Goal: Complete application form

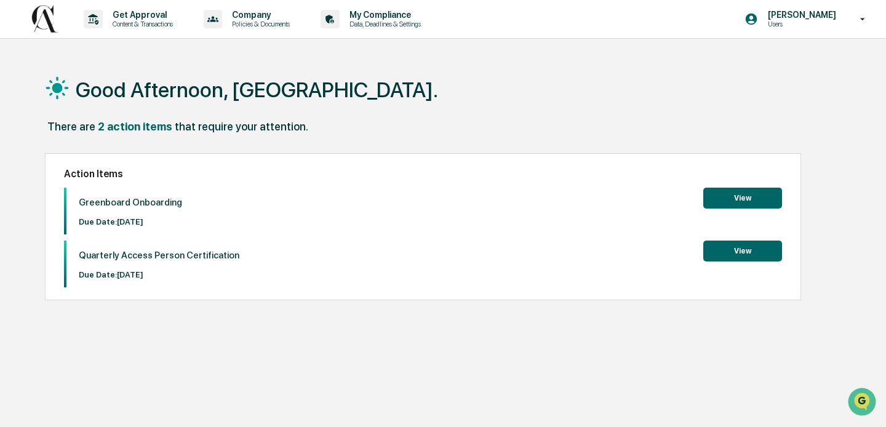
click at [730, 204] on button "View" at bounding box center [742, 198] width 79 height 21
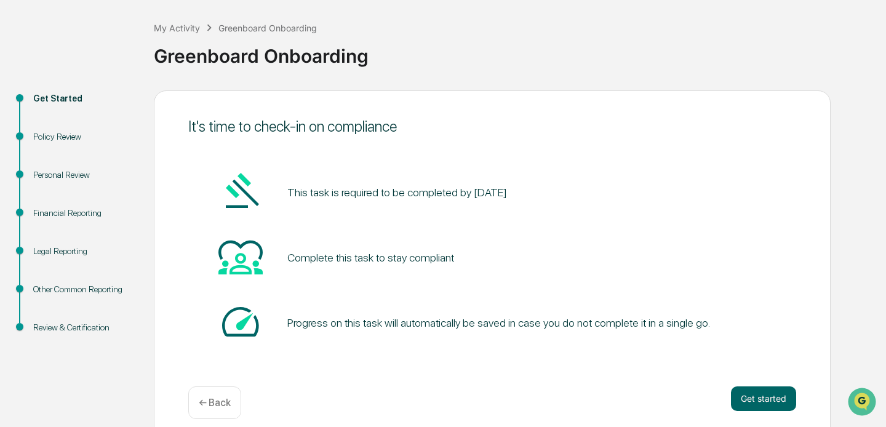
scroll to position [57, 0]
click at [746, 390] on button "Get started" at bounding box center [763, 398] width 65 height 25
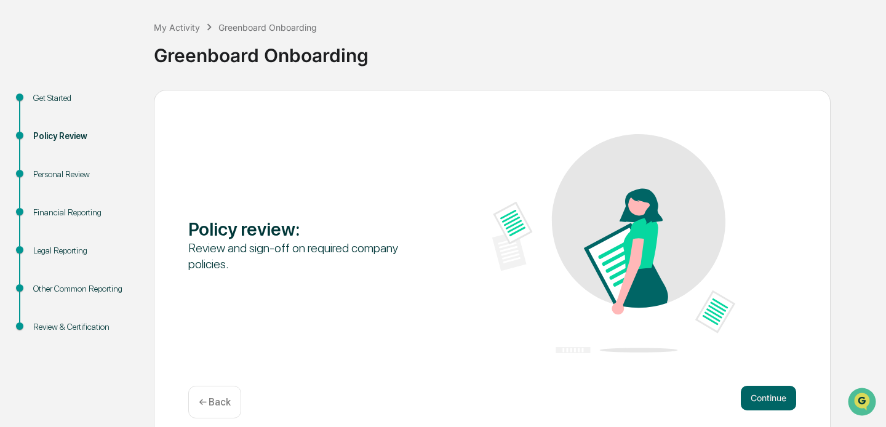
scroll to position [69, 0]
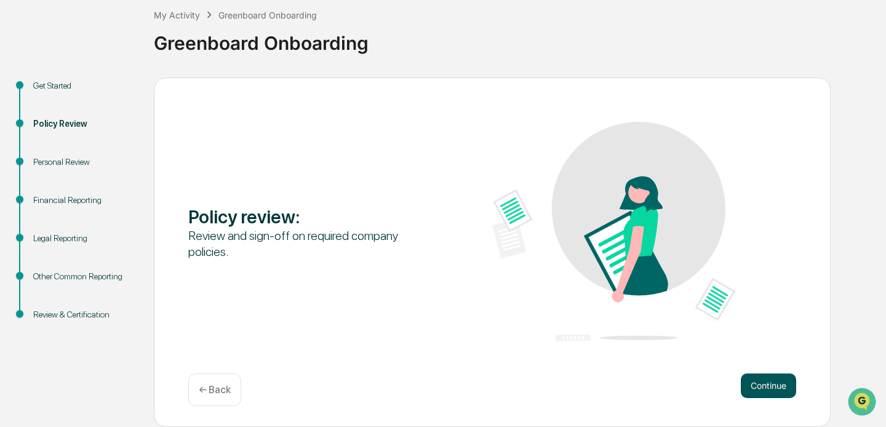
click at [764, 383] on button "Continue" at bounding box center [768, 385] width 55 height 25
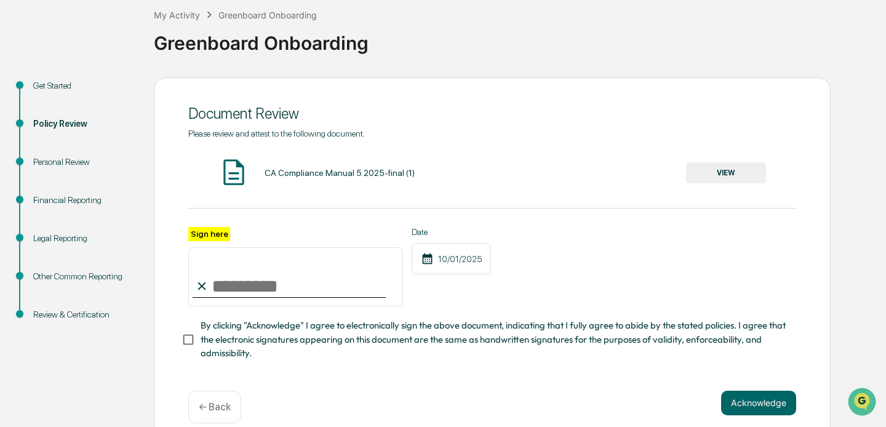
click at [732, 176] on button "VIEW" at bounding box center [726, 172] width 80 height 21
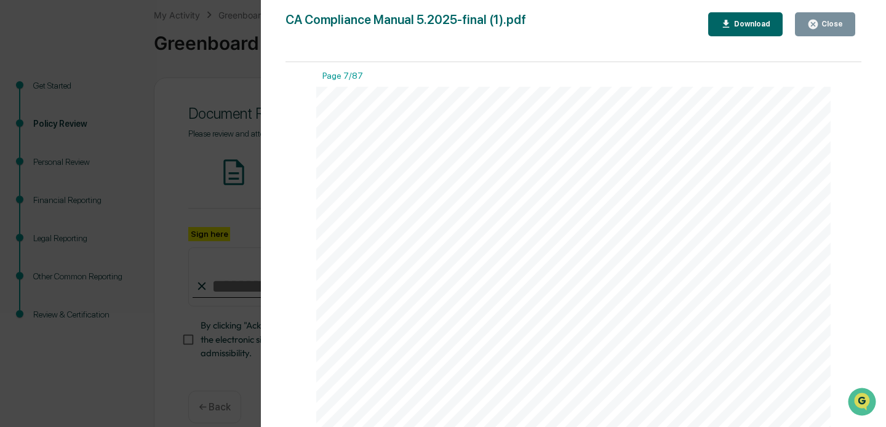
scroll to position [4275, 0]
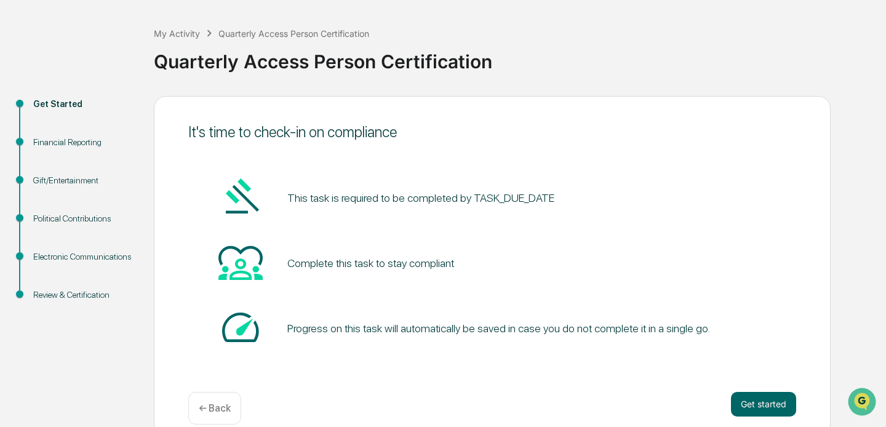
scroll to position [69, 0]
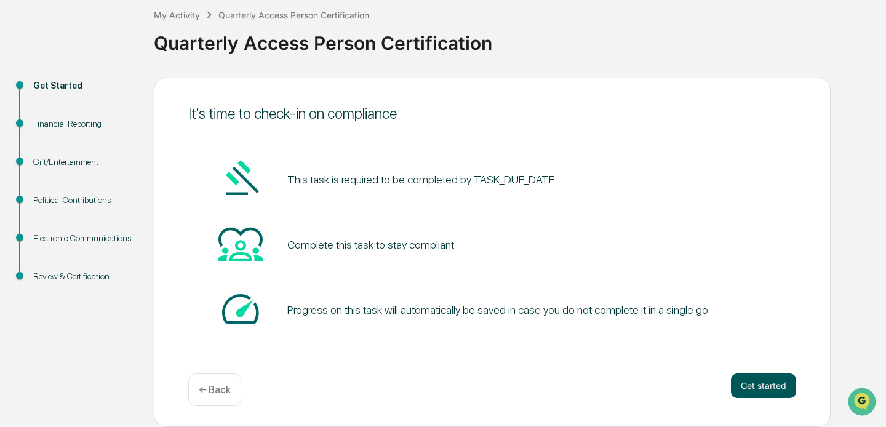
click at [769, 380] on button "Get started" at bounding box center [763, 385] width 65 height 25
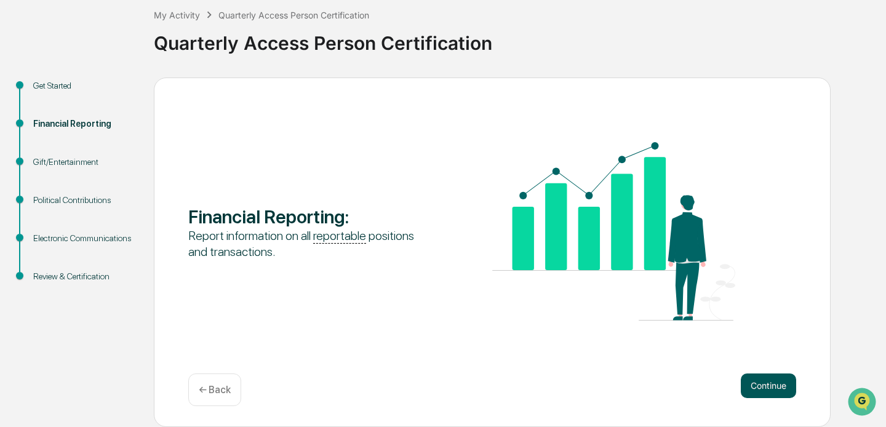
click at [763, 381] on button "Continue" at bounding box center [768, 385] width 55 height 25
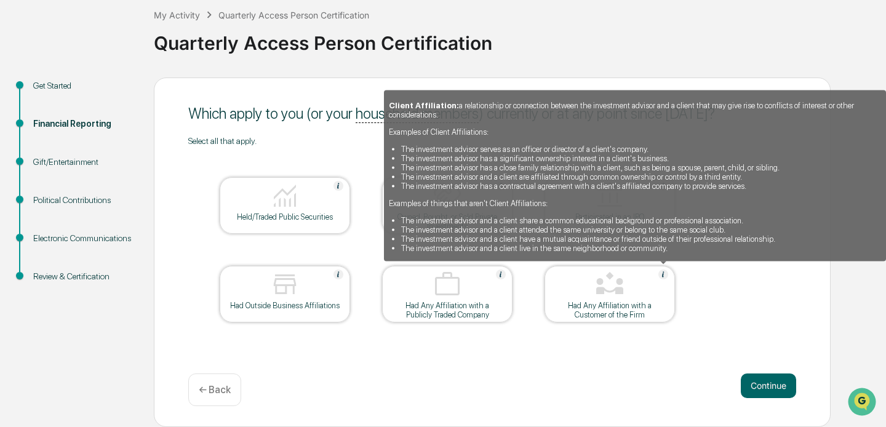
click at [662, 272] on img at bounding box center [663, 275] width 10 height 10
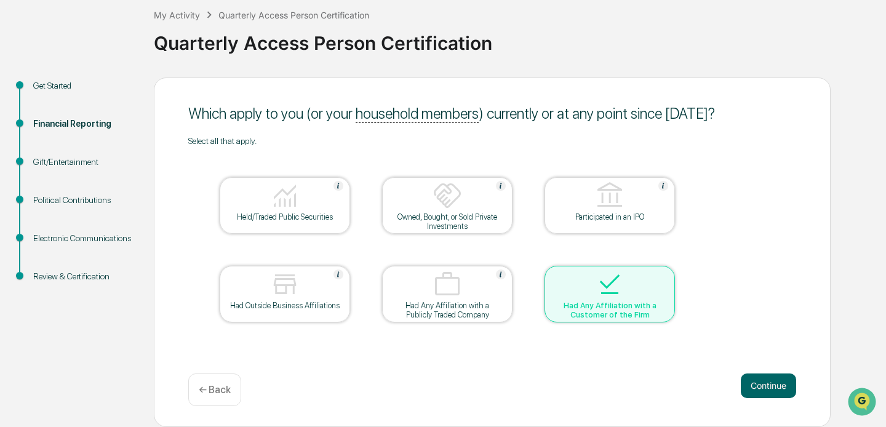
click at [661, 274] on div at bounding box center [609, 285] width 123 height 31
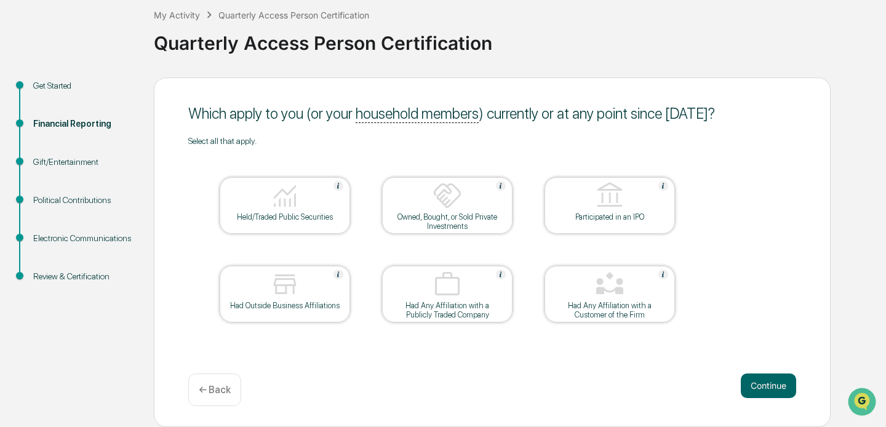
click at [308, 186] on div at bounding box center [284, 196] width 123 height 31
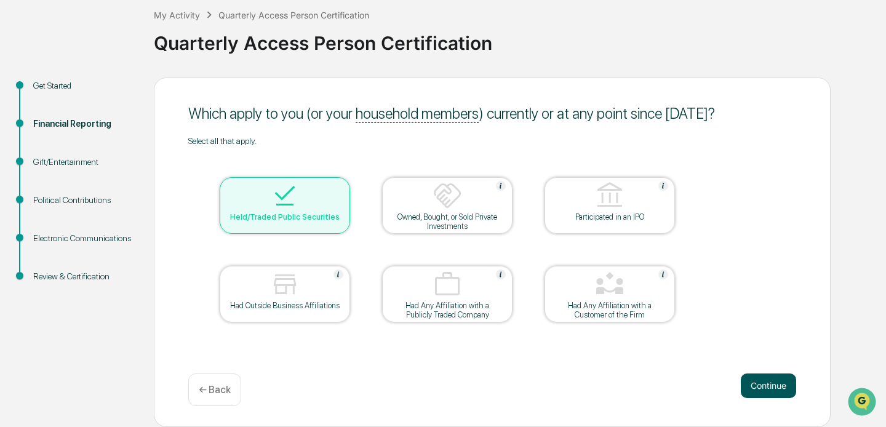
click at [759, 386] on button "Continue" at bounding box center [768, 385] width 55 height 25
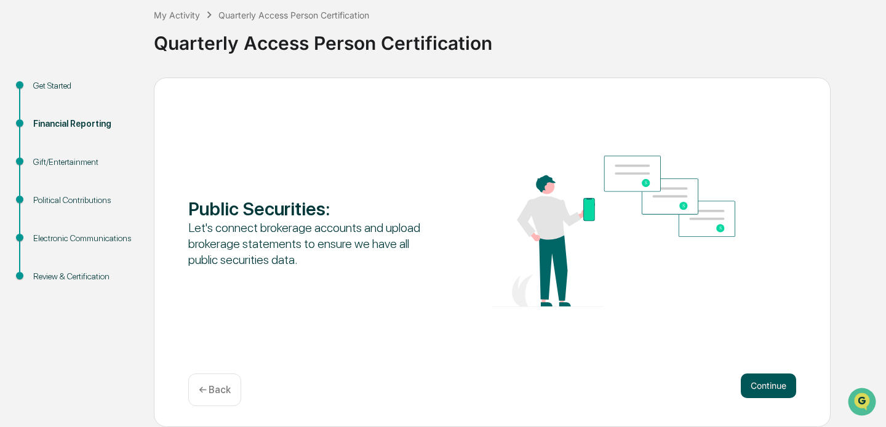
click at [759, 382] on button "Continue" at bounding box center [768, 385] width 55 height 25
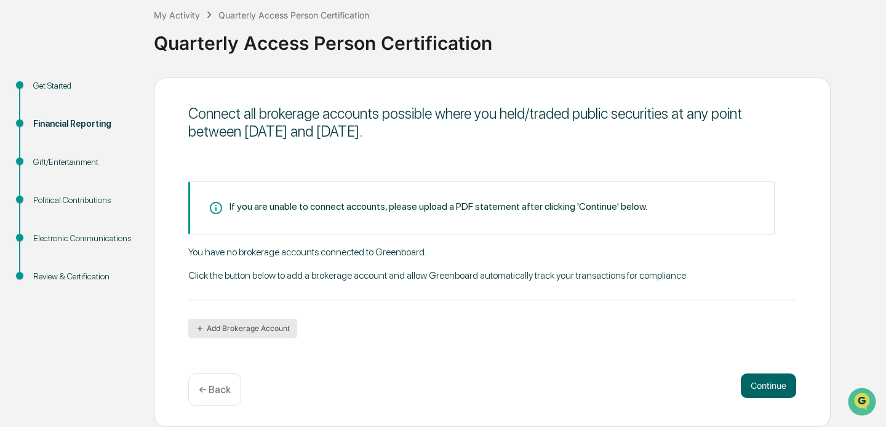
click at [246, 330] on button "Add Brokerage Account" at bounding box center [242, 329] width 109 height 20
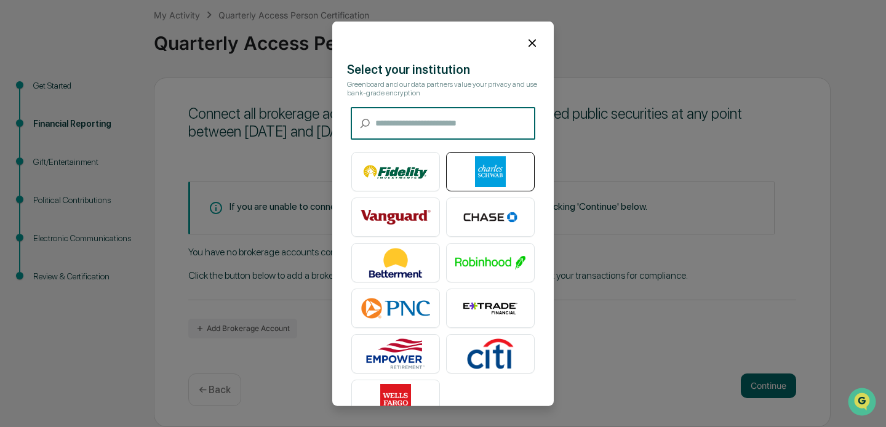
click at [502, 165] on img at bounding box center [490, 171] width 70 height 31
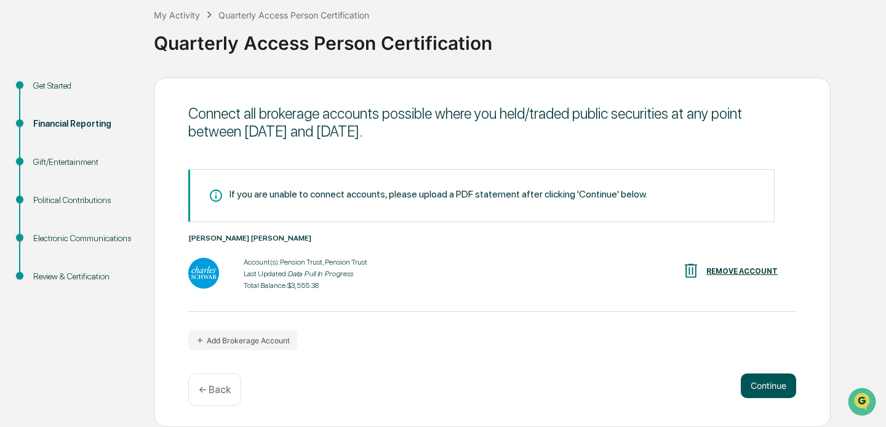
click at [753, 381] on button "Continue" at bounding box center [768, 385] width 55 height 25
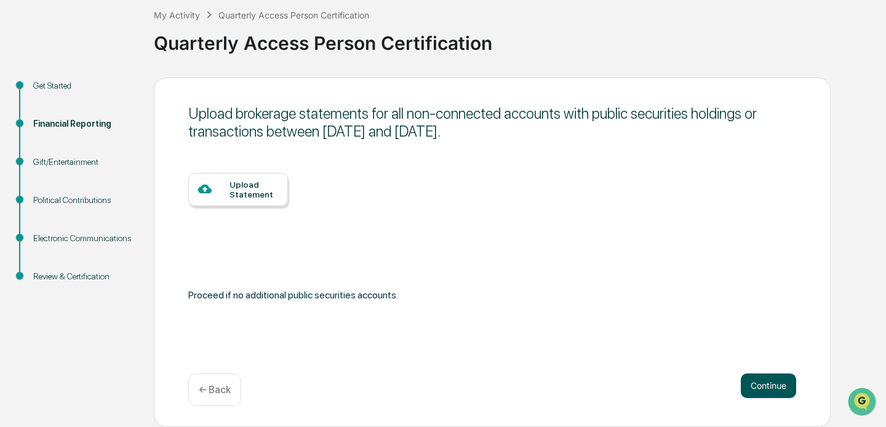
click at [765, 381] on button "Continue" at bounding box center [768, 385] width 55 height 25
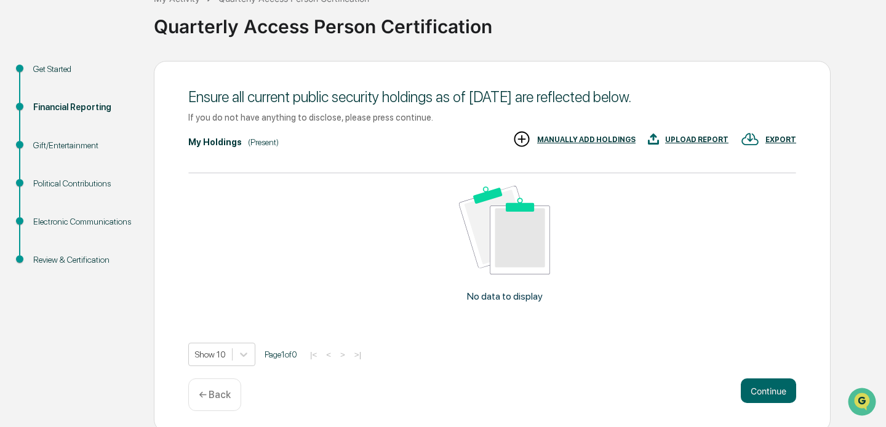
scroll to position [90, 0]
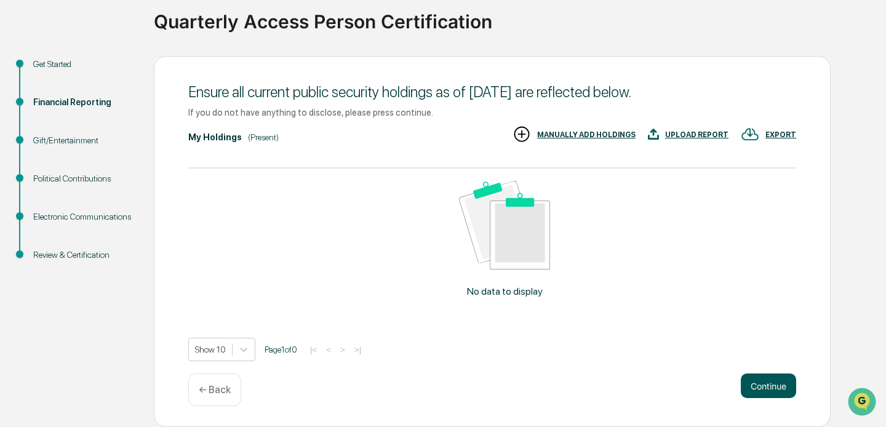
click at [769, 386] on button "Continue" at bounding box center [768, 385] width 55 height 25
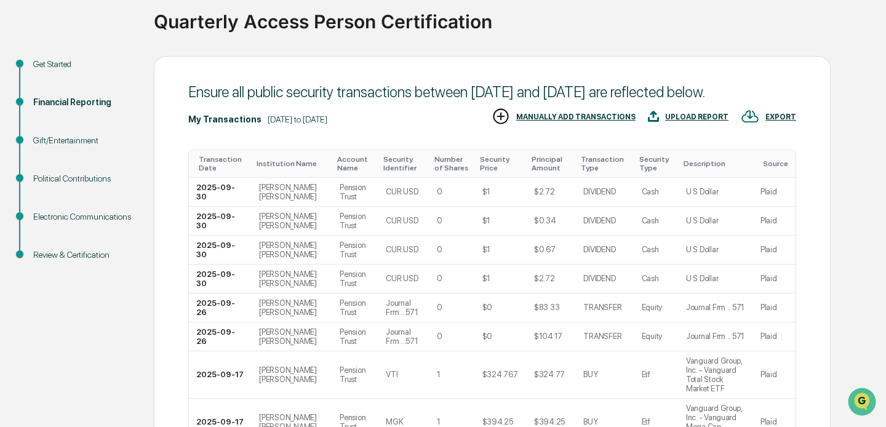
scroll to position [292, 0]
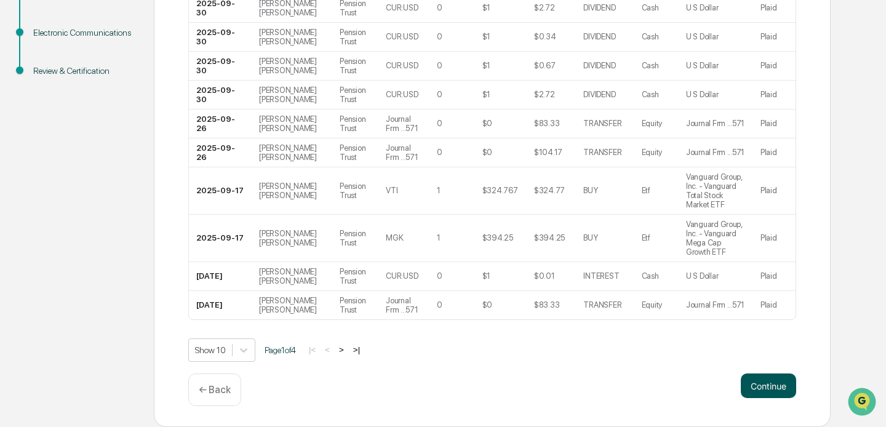
click at [779, 386] on button "Continue" at bounding box center [768, 385] width 55 height 25
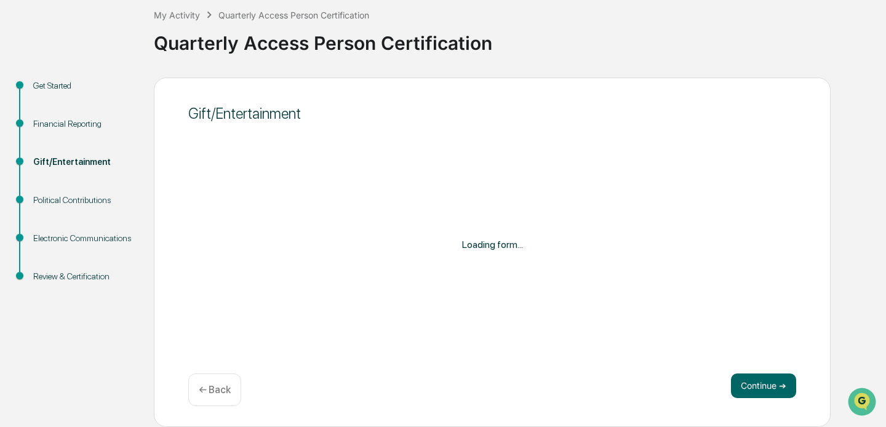
scroll to position [69, 0]
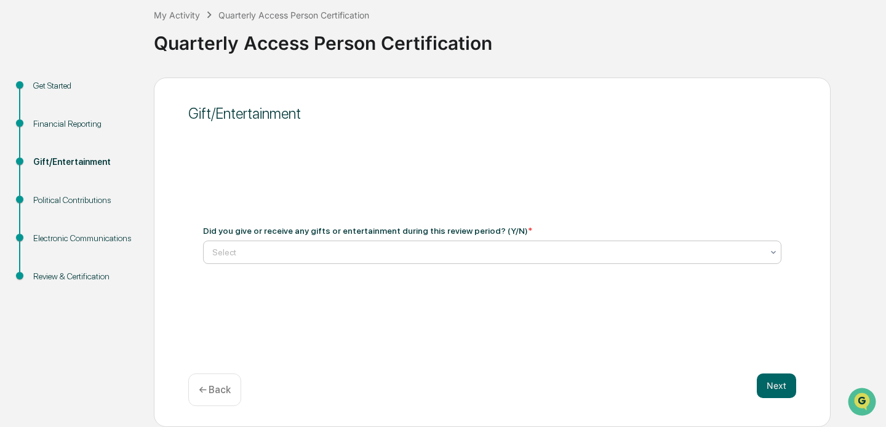
click at [417, 255] on div at bounding box center [487, 252] width 550 height 12
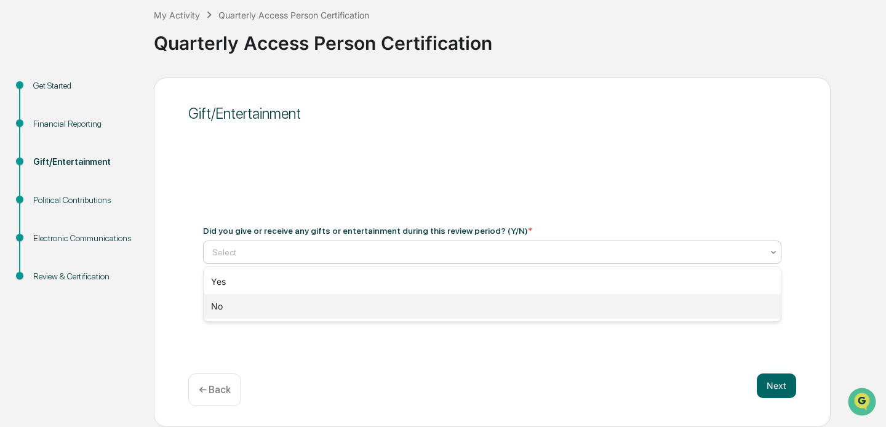
click at [394, 298] on div "No" at bounding box center [492, 306] width 577 height 25
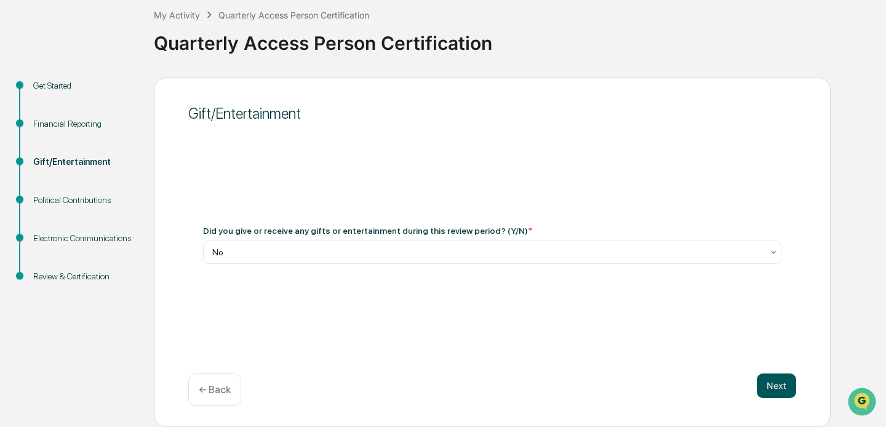
click at [776, 384] on button "Next" at bounding box center [776, 385] width 39 height 25
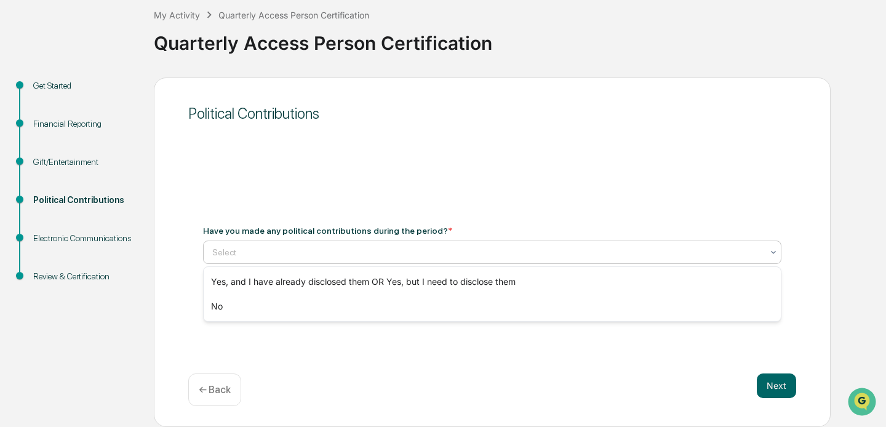
click at [445, 255] on div at bounding box center [487, 252] width 550 height 12
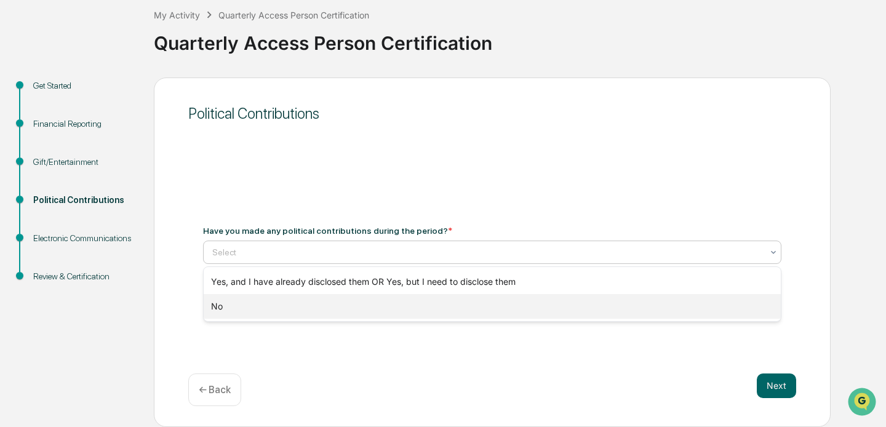
click at [350, 306] on div "No" at bounding box center [492, 306] width 577 height 25
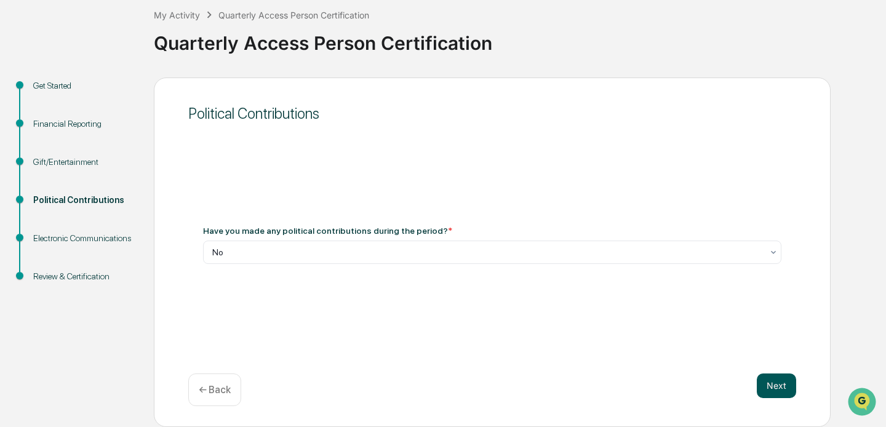
click at [785, 382] on button "Next" at bounding box center [776, 385] width 39 height 25
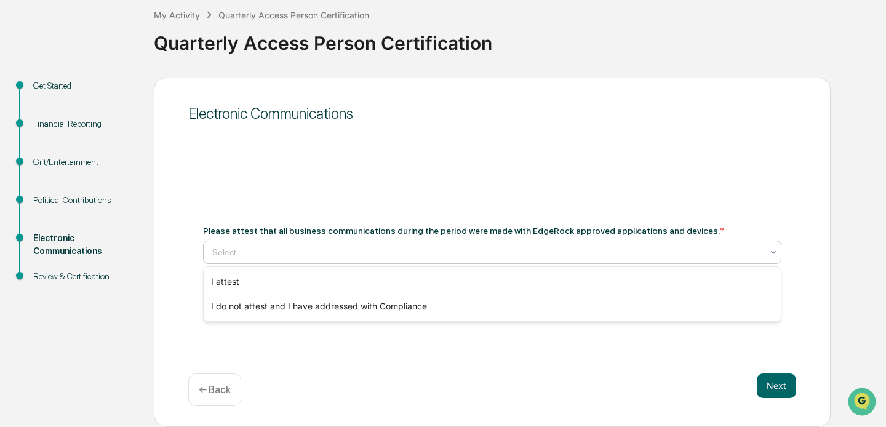
click at [452, 247] on div at bounding box center [487, 252] width 550 height 12
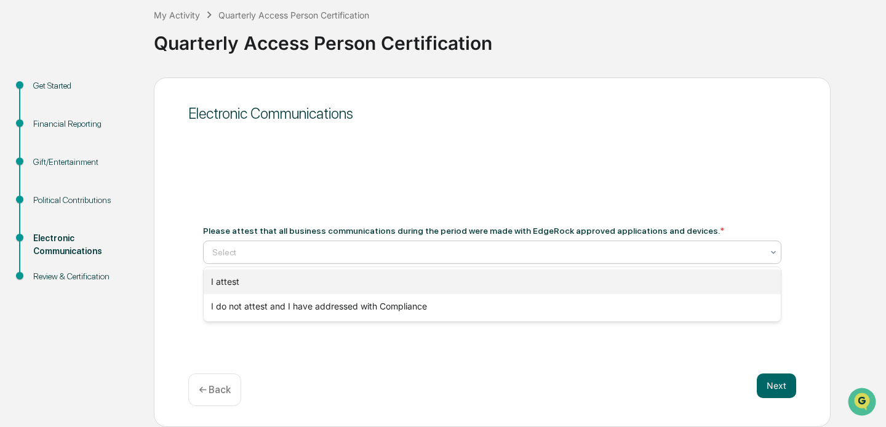
click at [348, 286] on div "I attest" at bounding box center [492, 282] width 577 height 25
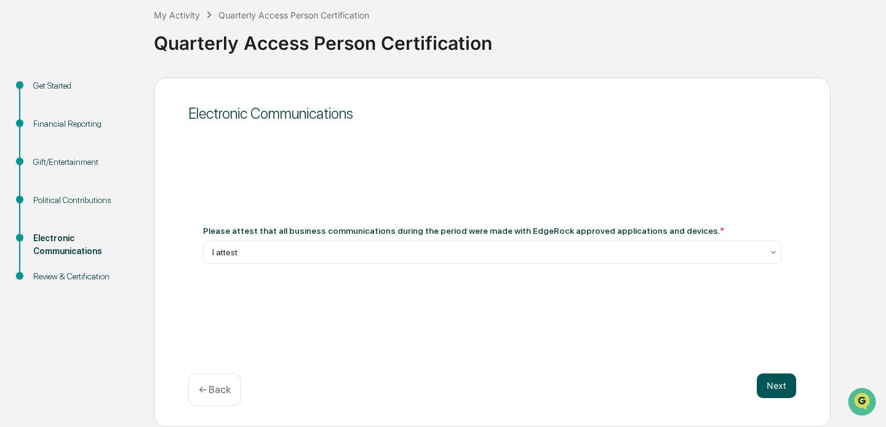
click at [769, 378] on button "Next" at bounding box center [776, 385] width 39 height 25
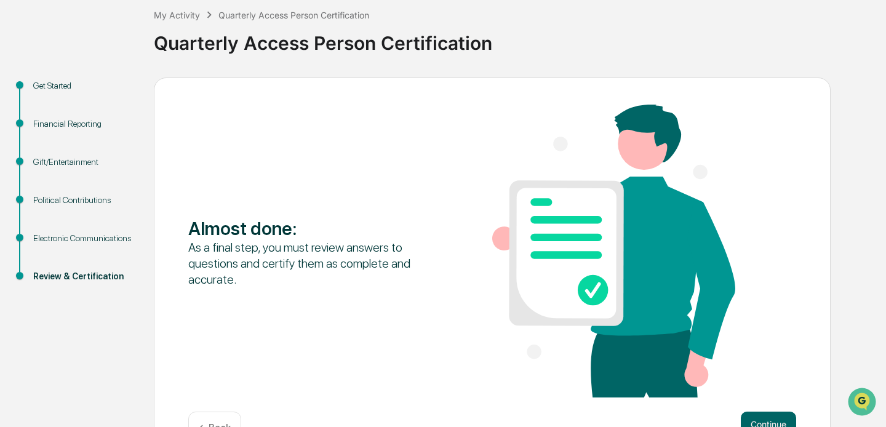
scroll to position [108, 0]
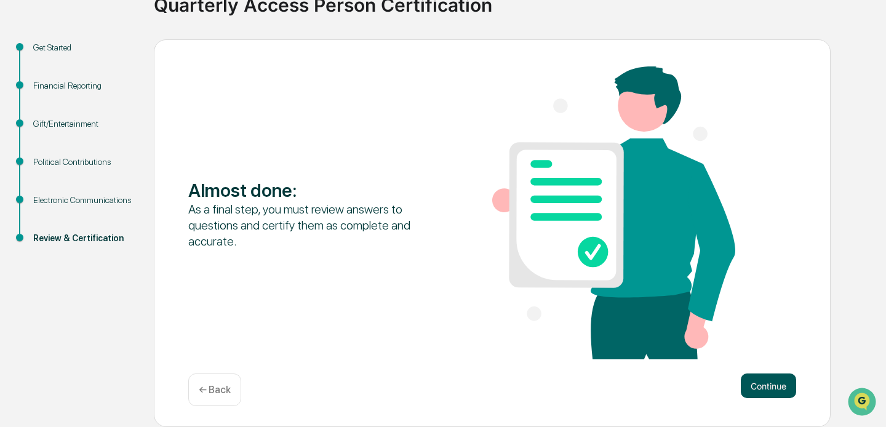
click at [763, 391] on button "Continue" at bounding box center [768, 385] width 55 height 25
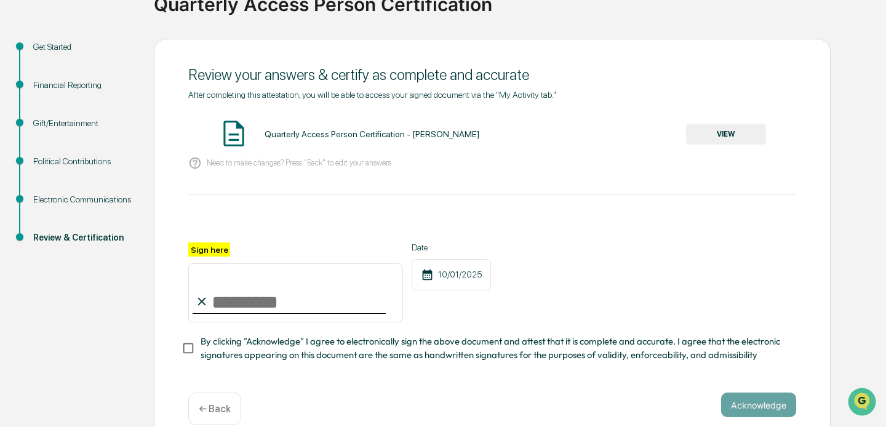
click at [722, 136] on button "VIEW" at bounding box center [726, 134] width 80 height 21
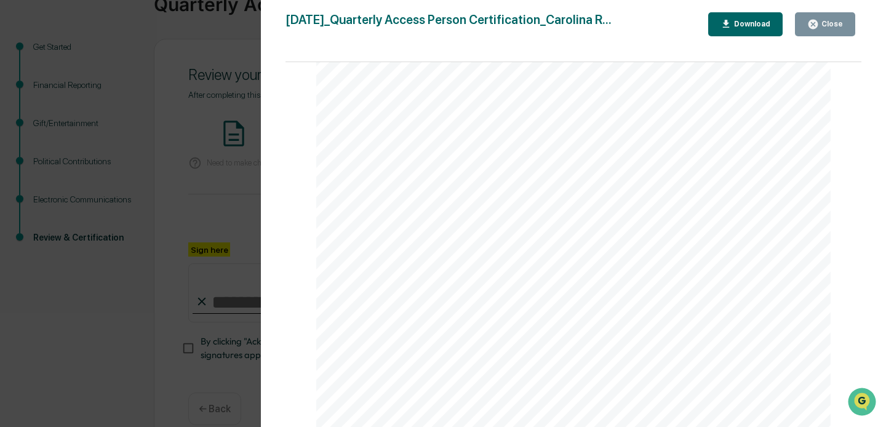
scroll to position [3464, 0]
click at [821, 18] on button "Close" at bounding box center [825, 24] width 60 height 24
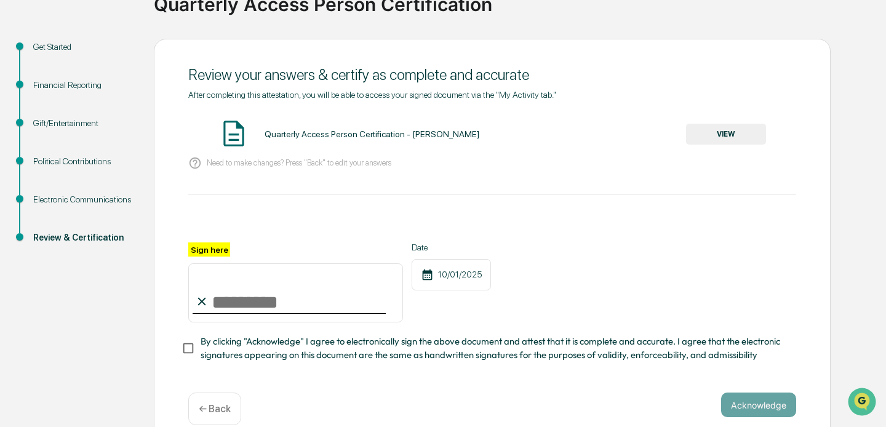
click at [240, 303] on input "Sign here" at bounding box center [295, 292] width 215 height 59
type input "**********"
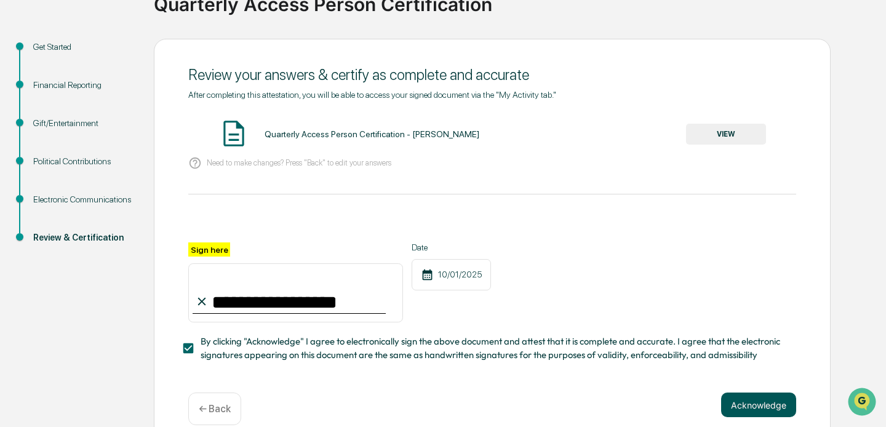
click at [769, 401] on button "Acknowledge" at bounding box center [758, 405] width 75 height 25
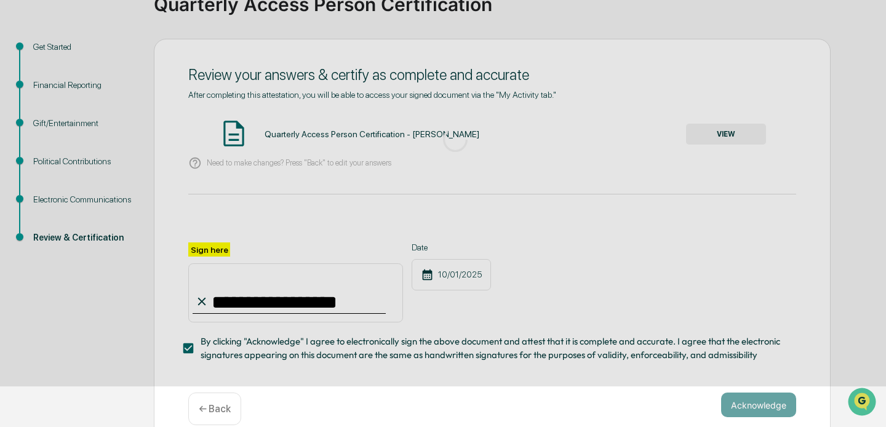
scroll to position [69, 0]
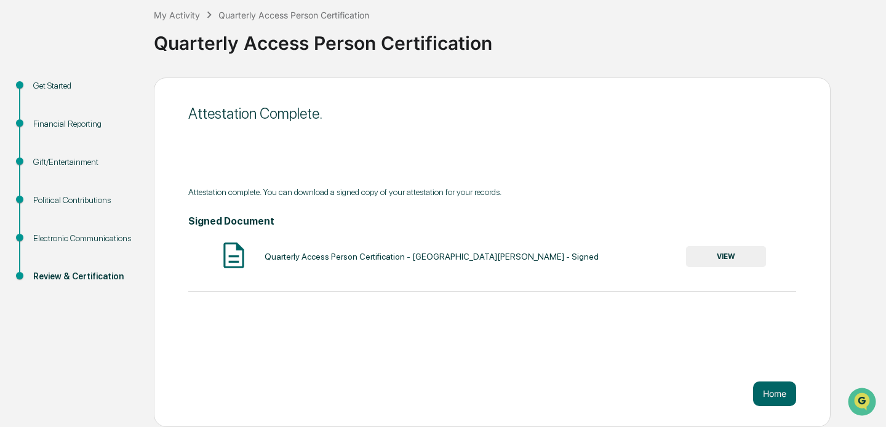
click at [721, 263] on button "VIEW" at bounding box center [726, 256] width 80 height 21
